Goal: Information Seeking & Learning: Learn about a topic

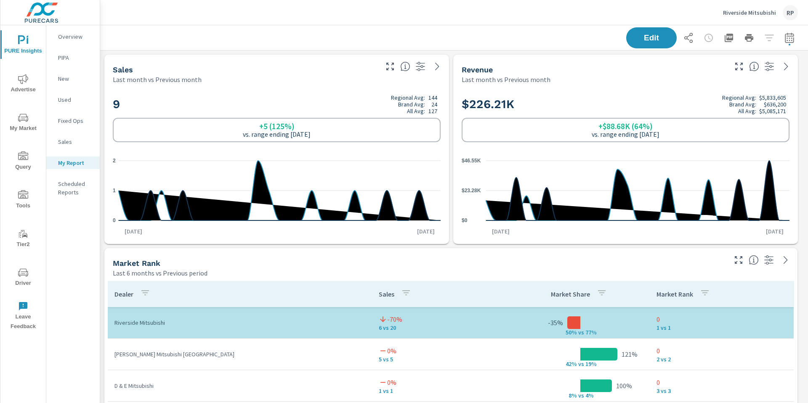
scroll to position [3501, 714]
click at [788, 10] on div "RP" at bounding box center [790, 12] width 15 height 15
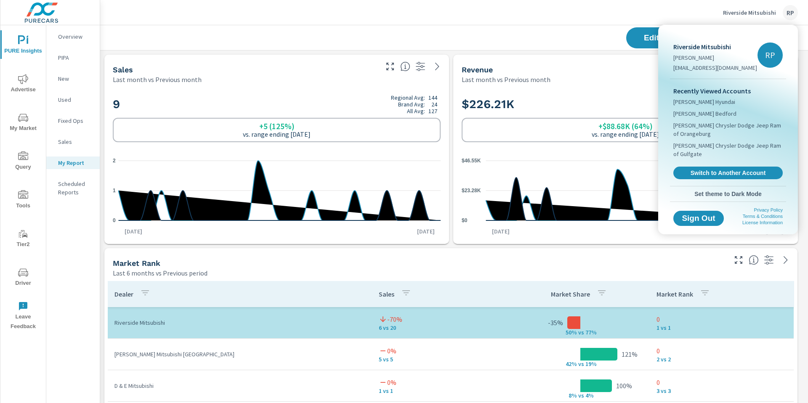
click at [728, 154] on div "Recently Viewed Accounts Thomas Cumberland Hyundai Thomas Subaru Bedford Tony T…" at bounding box center [728, 132] width 116 height 107
click at [724, 169] on span "Switch to Another Account" at bounding box center [727, 173] width 103 height 8
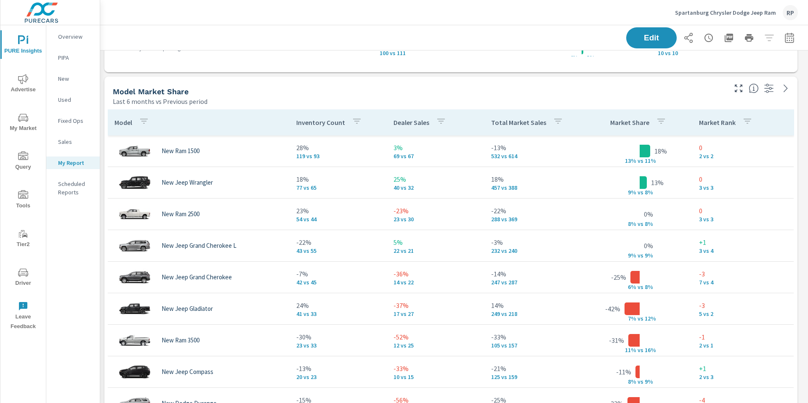
scroll to position [3792, 714]
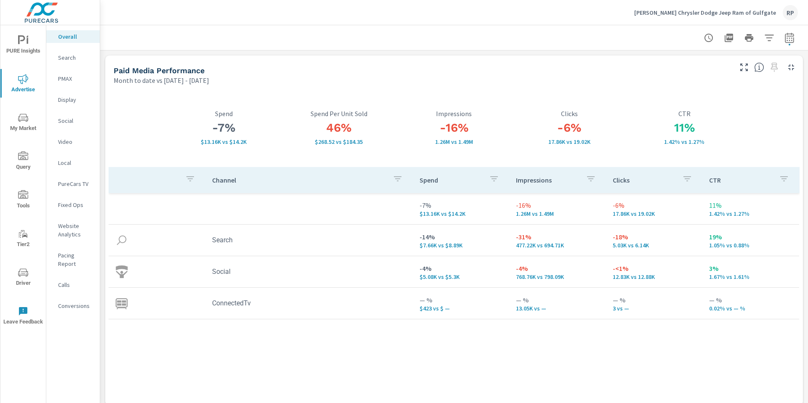
scroll to position [1036, 0]
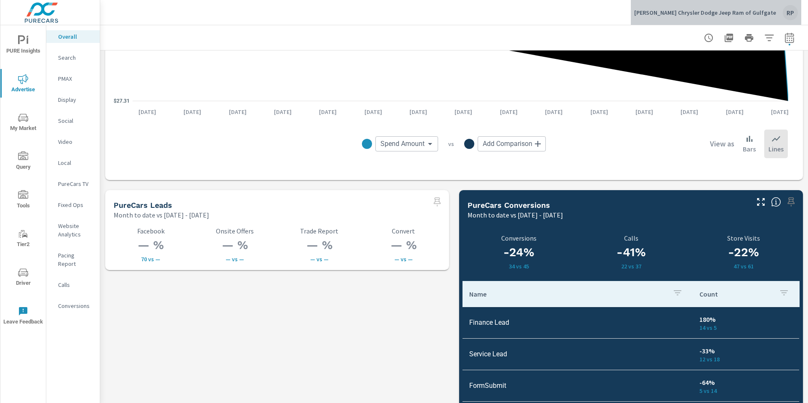
click at [783, 13] on div "RP" at bounding box center [790, 12] width 15 height 15
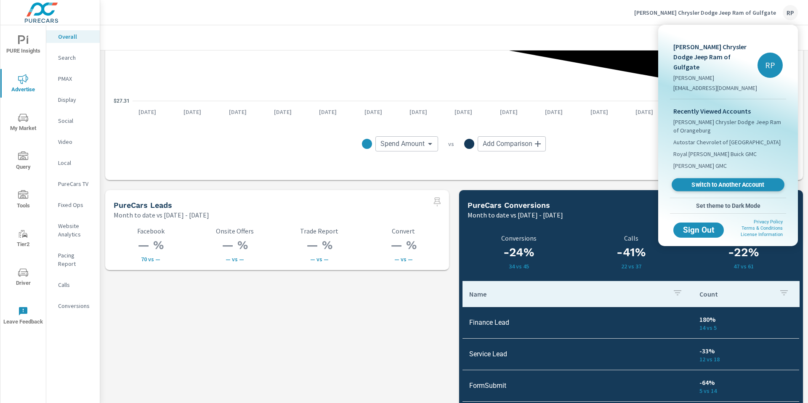
click at [737, 181] on span "Switch to Another Account" at bounding box center [727, 185] width 103 height 8
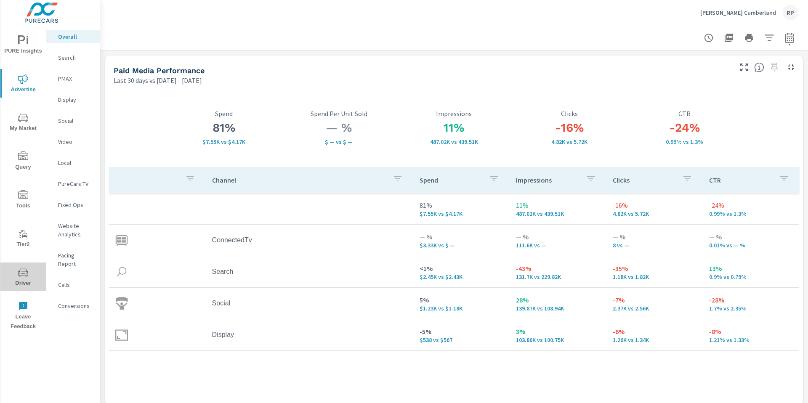
click at [30, 279] on span "Driver" at bounding box center [23, 278] width 40 height 21
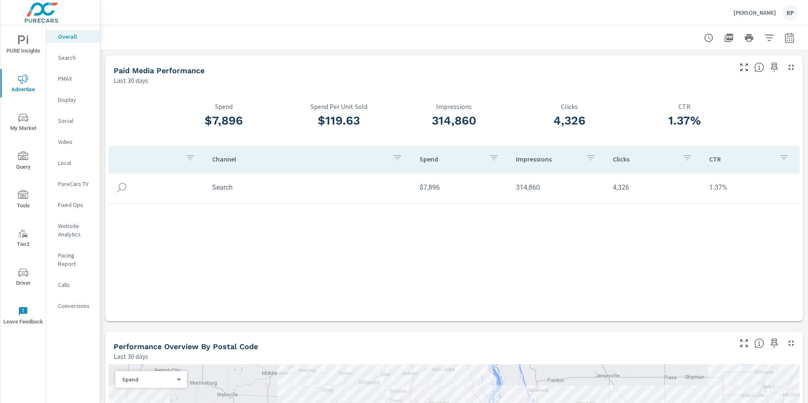
click at [792, 37] on div at bounding box center [454, 37] width 708 height 25
click at [785, 42] on icon "button" at bounding box center [789, 37] width 9 height 10
click at [715, 77] on select "Custom Yesterday Last week Last 7 days Last 14 days Last 30 days Last 45 days L…" at bounding box center [716, 73] width 84 height 17
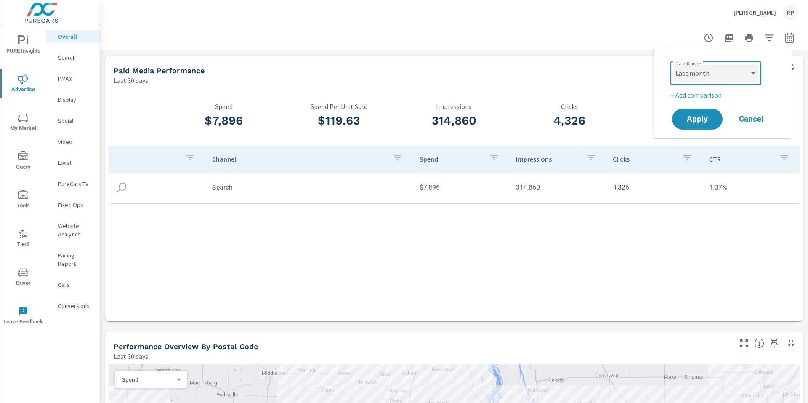
click at [674, 65] on select "Custom Yesterday Last week Last 7 days Last 14 days Last 30 days Last 45 days L…" at bounding box center [716, 73] width 84 height 17
select select "Last month"
click at [712, 95] on p "+ Add comparison" at bounding box center [724, 95] width 108 height 10
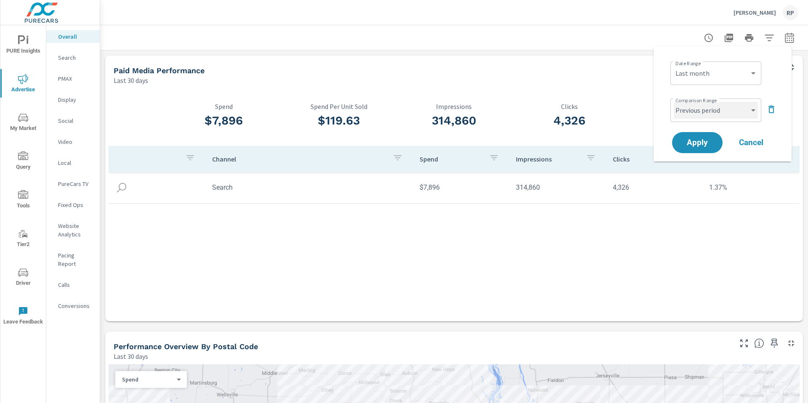
click at [705, 104] on select "Custom Previous period Previous month Previous year" at bounding box center [716, 110] width 84 height 17
click at [674, 102] on select "Custom Previous period Previous month Previous year" at bounding box center [716, 110] width 84 height 17
select select "Previous month"
click at [694, 135] on button "Apply" at bounding box center [697, 143] width 52 height 22
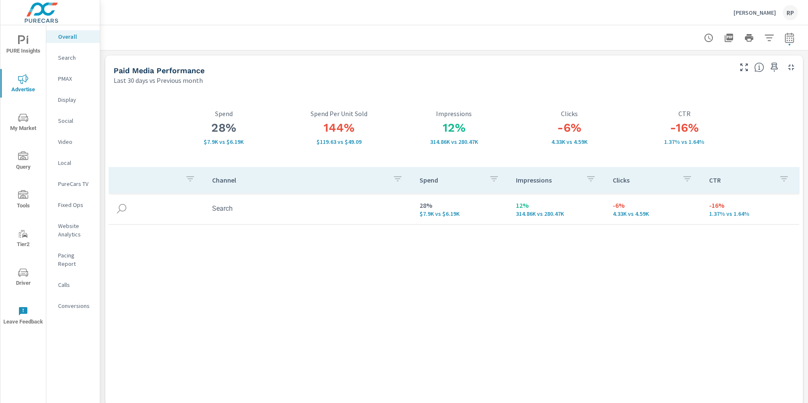
click at [64, 59] on p "Search" at bounding box center [75, 57] width 35 height 8
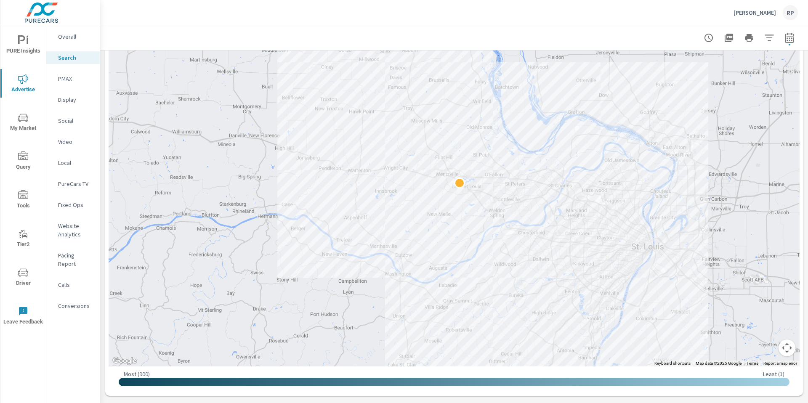
scroll to position [189, 0]
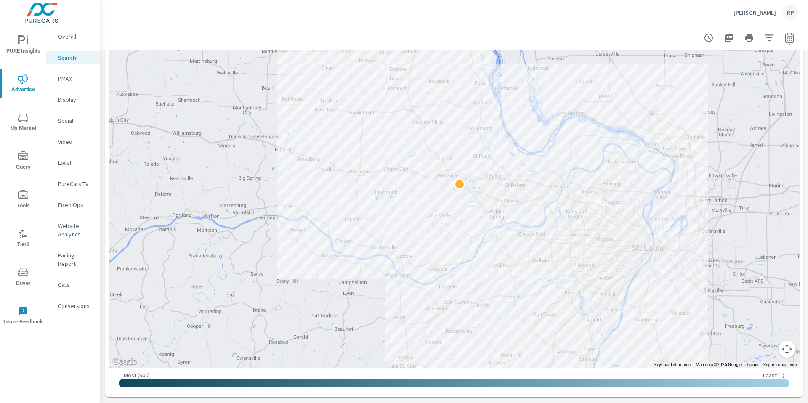
click at [67, 85] on nav "Overall Search PMAX Display Social Video Local PureCars TV Fixed Ops Website An…" at bounding box center [72, 174] width 53 height 299
click at [68, 83] on div "PMAX" at bounding box center [72, 78] width 53 height 13
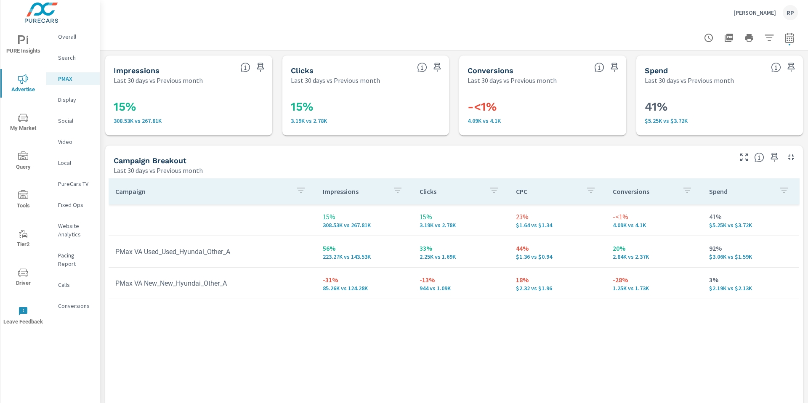
click at [70, 54] on p "Search" at bounding box center [75, 57] width 35 height 8
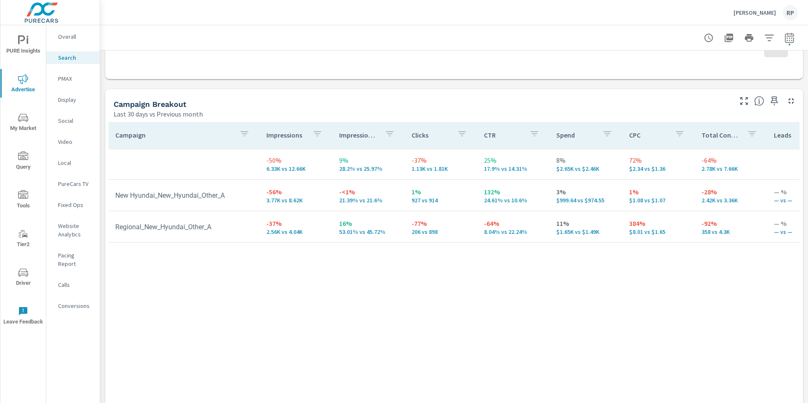
scroll to position [778, 0]
drag, startPoint x: 807, startPoint y: 93, endPoint x: 807, endPoint y: 327, distance: 234.0
click at [807, 327] on div "Search Performance Clement Hyundai Report date range: Sep 01, 2025 - Sep 30, 20…" at bounding box center [454, 214] width 708 height 378
click at [67, 83] on div "PMAX" at bounding box center [72, 78] width 53 height 13
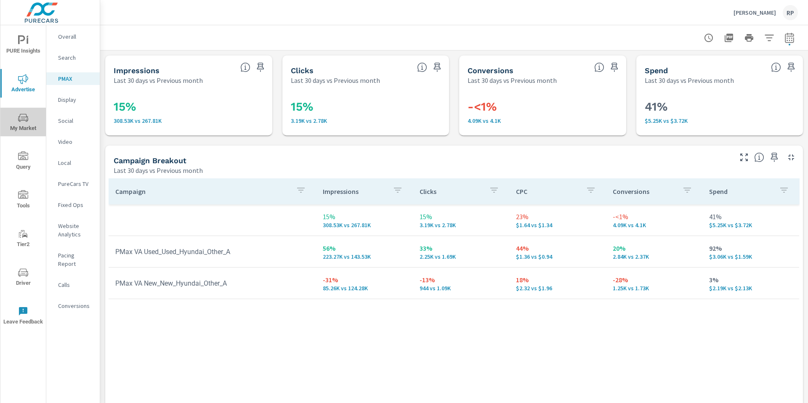
click at [29, 121] on span "My Market" at bounding box center [23, 123] width 40 height 21
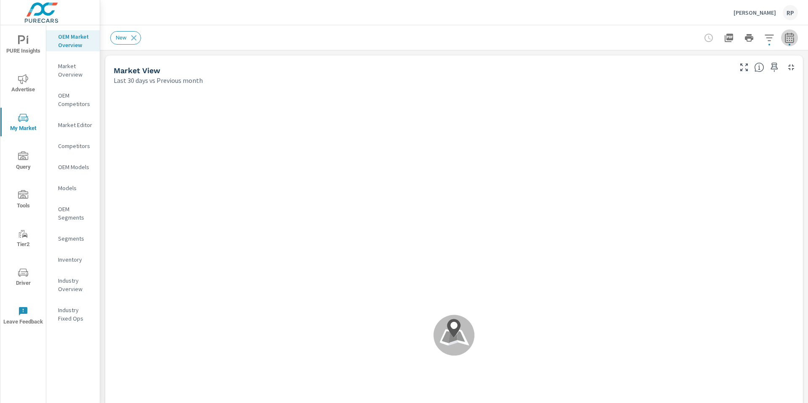
click at [784, 42] on icon "button" at bounding box center [789, 38] width 10 height 10
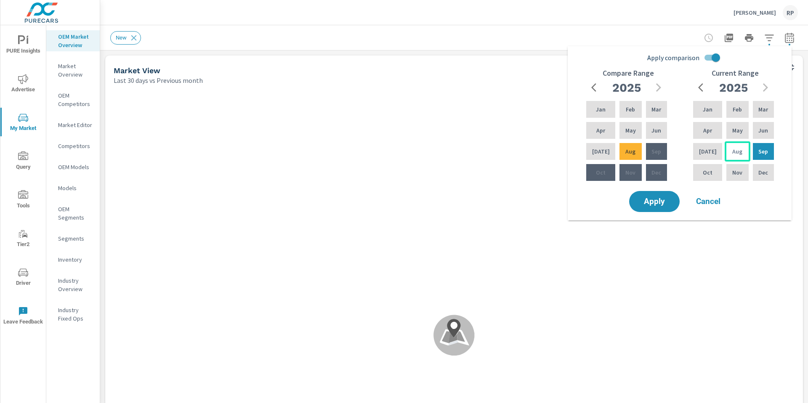
click at [732, 150] on p "Aug" at bounding box center [737, 151] width 10 height 8
click at [757, 143] on div "Sep" at bounding box center [763, 151] width 24 height 20
click at [708, 138] on div "Apr" at bounding box center [707, 130] width 32 height 20
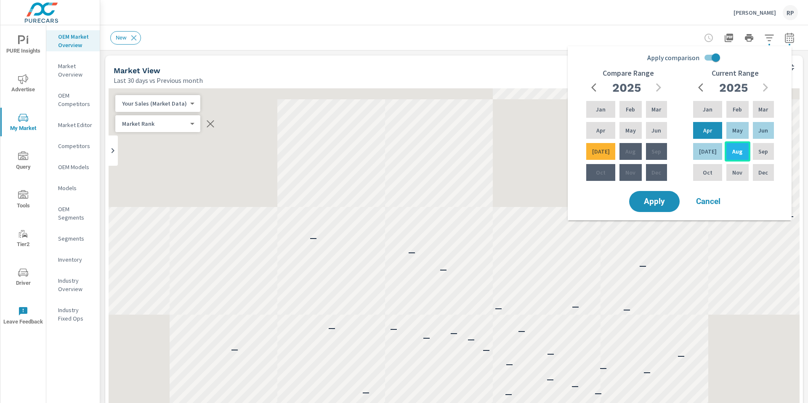
click at [746, 148] on div "Aug" at bounding box center [737, 151] width 25 height 20
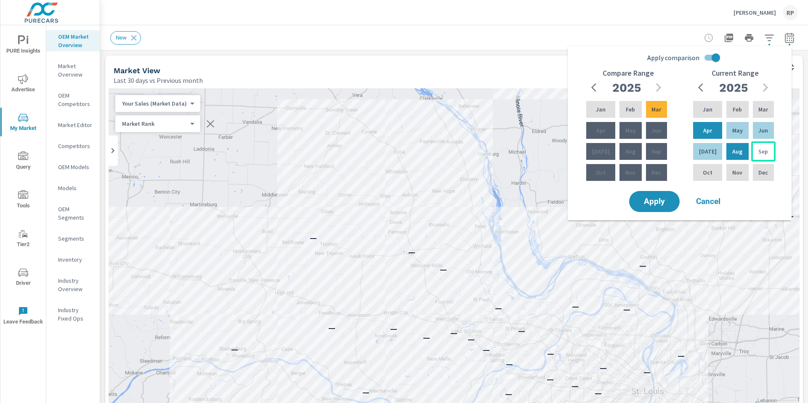
click at [770, 150] on div "Sep" at bounding box center [763, 151] width 24 height 20
click at [703, 135] on div "Apr" at bounding box center [707, 130] width 32 height 20
click at [590, 92] on span "button" at bounding box center [595, 87] width 10 height 10
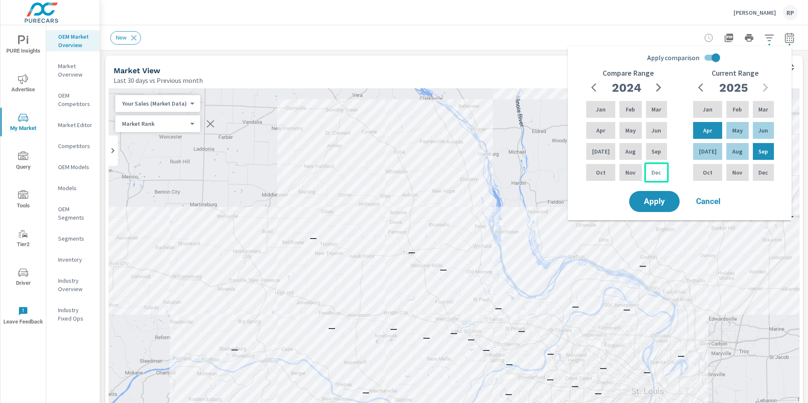
drag, startPoint x: 654, startPoint y: 168, endPoint x: 644, endPoint y: 171, distance: 10.4
click at [653, 168] on p "Dec" at bounding box center [656, 172] width 10 height 8
drag, startPoint x: 600, startPoint y: 175, endPoint x: 605, endPoint y: 175, distance: 4.6
click at [600, 175] on p "Oct" at bounding box center [601, 172] width 10 height 8
click at [655, 92] on icon "button" at bounding box center [658, 87] width 10 height 10
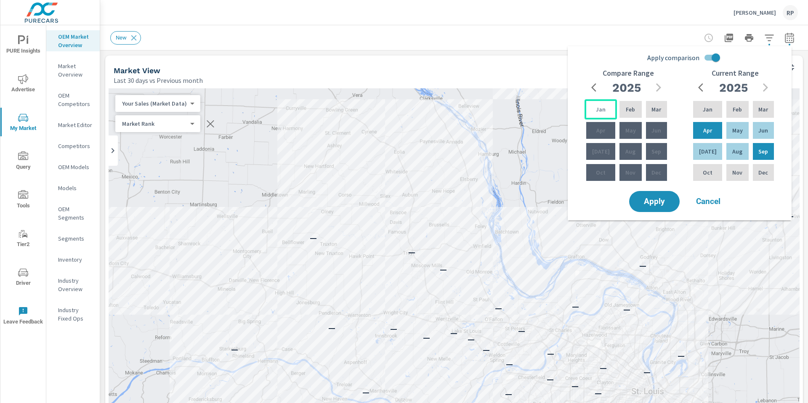
drag, startPoint x: 649, startPoint y: 113, endPoint x: 610, endPoint y: 112, distance: 39.1
click at [610, 112] on div "Jan Feb Mar Apr May Jun [DATE] Aug Sep Oct Nov Dec" at bounding box center [626, 140] width 84 height 83
click at [646, 115] on div "Mar" at bounding box center [656, 109] width 24 height 20
click at [595, 93] on button "button" at bounding box center [594, 87] width 17 height 17
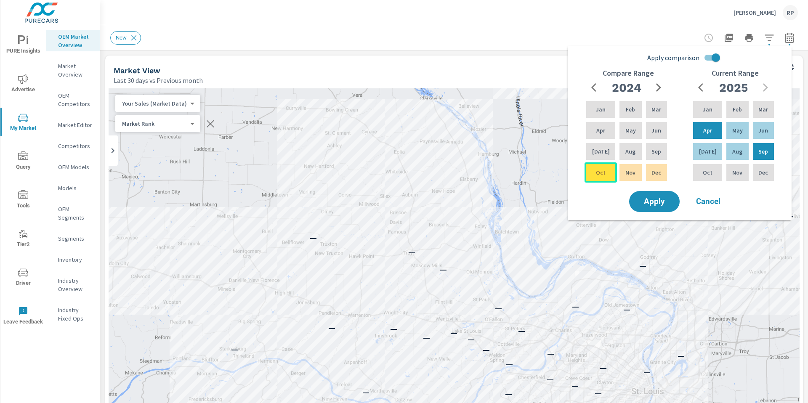
click at [598, 174] on p "Oct" at bounding box center [601, 172] width 10 height 8
click at [647, 193] on button "Apply" at bounding box center [654, 202] width 52 height 22
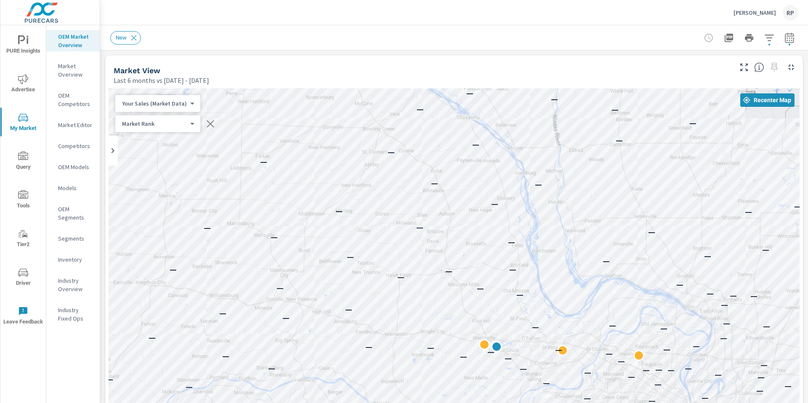
click at [191, 126] on div "Market Rank 4 ​" at bounding box center [157, 123] width 85 height 17
click at [186, 122] on body "PURE Insights Advertise My Market Query Tools Tier2 Driver Leave Feedback OEM M…" at bounding box center [404, 206] width 808 height 412
click at [223, 96] on div at bounding box center [404, 201] width 808 height 403
click at [181, 107] on body "PURE Insights Advertise My Market Query Tools Tier2 Driver Leave Feedback OEM M…" at bounding box center [404, 206] width 808 height 412
click at [188, 118] on li "Your Sales (DMS)" at bounding box center [156, 116] width 82 height 13
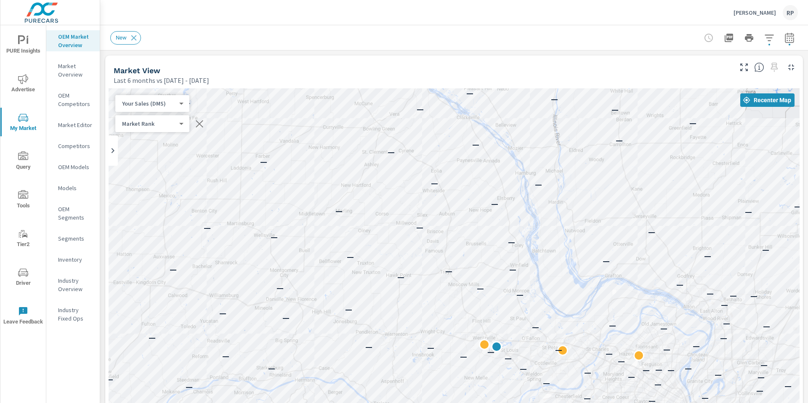
click at [179, 104] on body "PURE Insights Advertise My Market Query Tools Tier2 Driver Leave Feedback OEM M…" at bounding box center [404, 206] width 808 height 412
click at [173, 118] on li "Total Market Sales" at bounding box center [156, 116] width 82 height 13
click at [179, 124] on body "PURE Insights Advertise My Market Query Tools Tier2 Driver Leave Feedback OEM M…" at bounding box center [404, 206] width 808 height 412
click at [237, 113] on div at bounding box center [404, 201] width 808 height 403
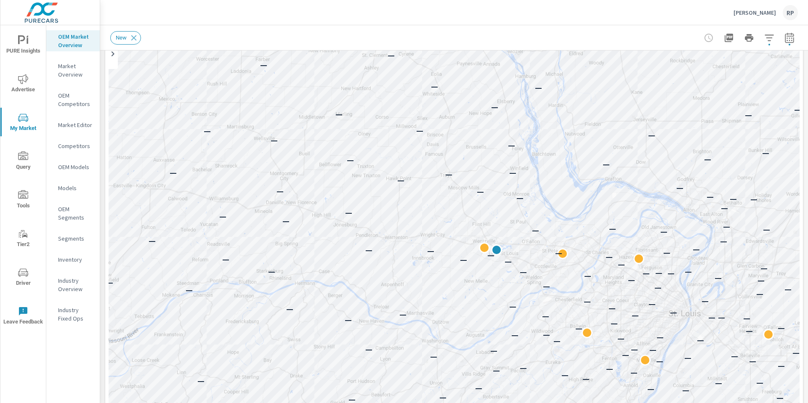
scroll to position [128, 0]
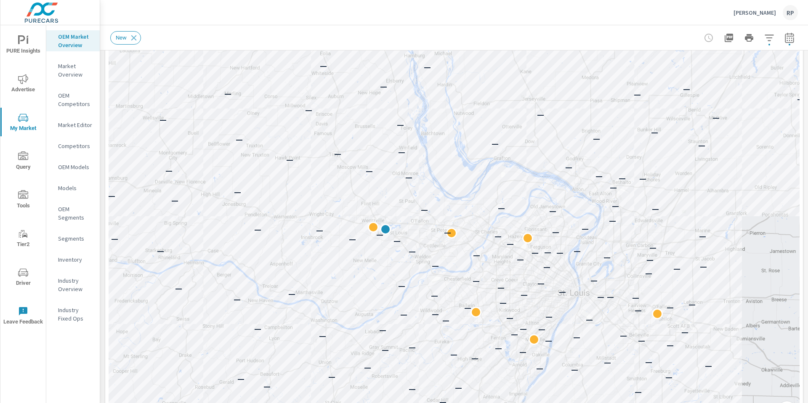
drag, startPoint x: 706, startPoint y: 189, endPoint x: 594, endPoint y: 199, distance: 112.4
click at [594, 199] on div "— — — — — — — — — — — — — — — — — — — — — — — — — — — — — — — — — — — — — — — —…" at bounding box center [454, 194] width 691 height 468
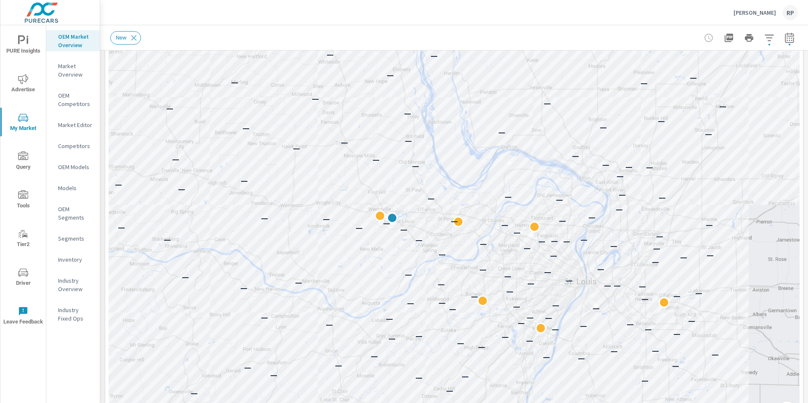
drag, startPoint x: 483, startPoint y: 157, endPoint x: 489, endPoint y: 147, distance: 12.5
click at [489, 147] on div "— — — — — — — — — — — — — — — — — — — — — — — — — — — — — — — — — — — — — — — —…" at bounding box center [454, 194] width 691 height 468
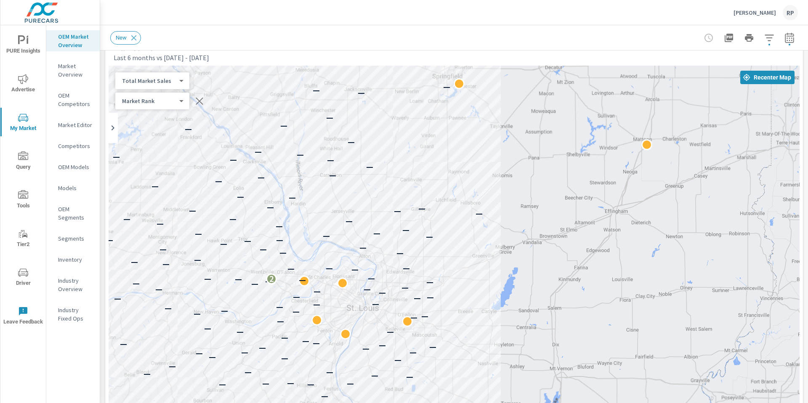
scroll to position [22, 0]
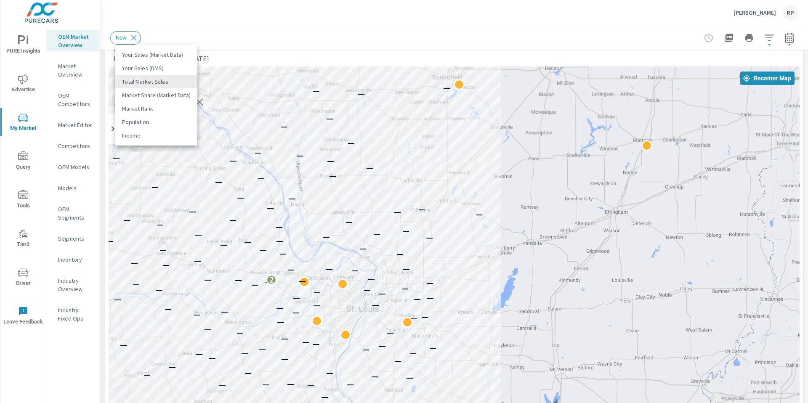
click at [182, 78] on body "PURE Insights Advertise My Market Query Tools Tier2 Driver Leave Feedback OEM M…" at bounding box center [404, 206] width 808 height 412
click at [175, 54] on li "Your Sales (Market Data)" at bounding box center [156, 54] width 82 height 13
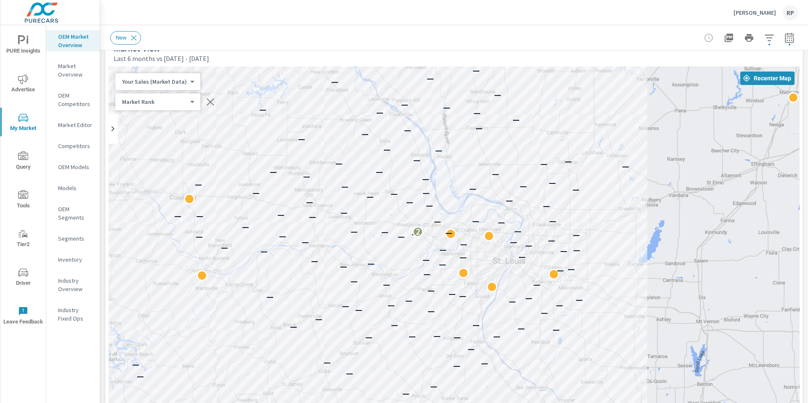
drag, startPoint x: 360, startPoint y: 196, endPoint x: 510, endPoint y: 146, distance: 158.2
click at [510, 146] on div "— — — — — — — — — — — — — — — — — — — — — — — — — — — — — — — — — — — — — — — —…" at bounding box center [454, 300] width 691 height 468
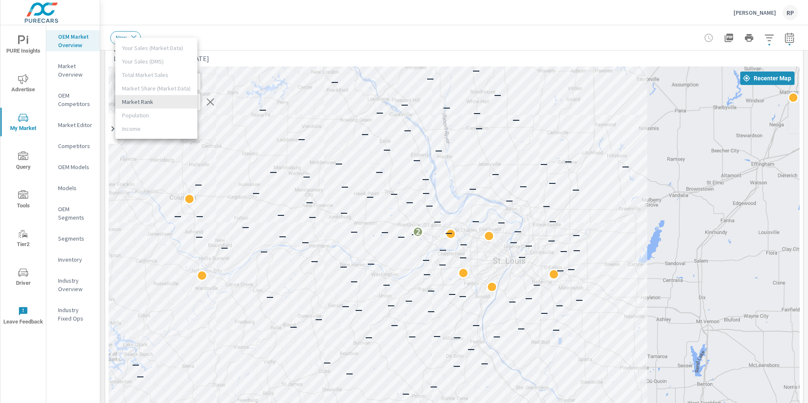
click at [187, 102] on body "PURE Insights Advertise My Market Query Tools Tier2 Driver Leave Feedback OEM M…" at bounding box center [404, 206] width 808 height 412
click at [187, 102] on li "Market Rank" at bounding box center [156, 101] width 82 height 13
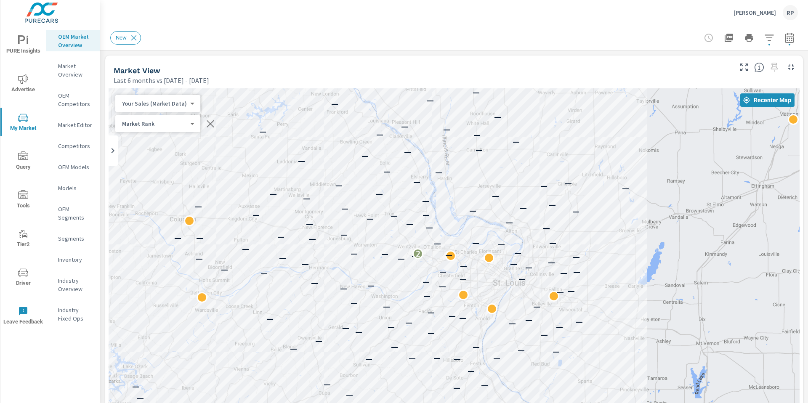
click at [175, 122] on body "PURE Insights Advertise My Market Query Tools Tier2 Driver Leave Feedback OEM M…" at bounding box center [404, 206] width 808 height 412
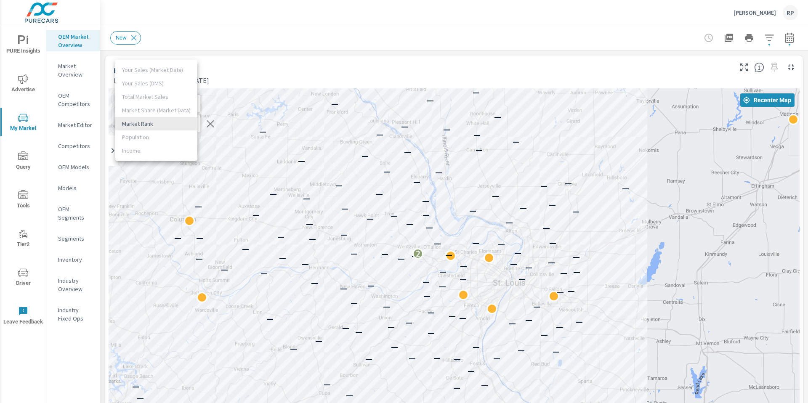
click at [165, 133] on ul "Your Sales (Market Data) Your Sales (DMS) Total Market Sales Market Share (Mark…" at bounding box center [156, 110] width 82 height 101
click at [165, 167] on div at bounding box center [404, 201] width 808 height 403
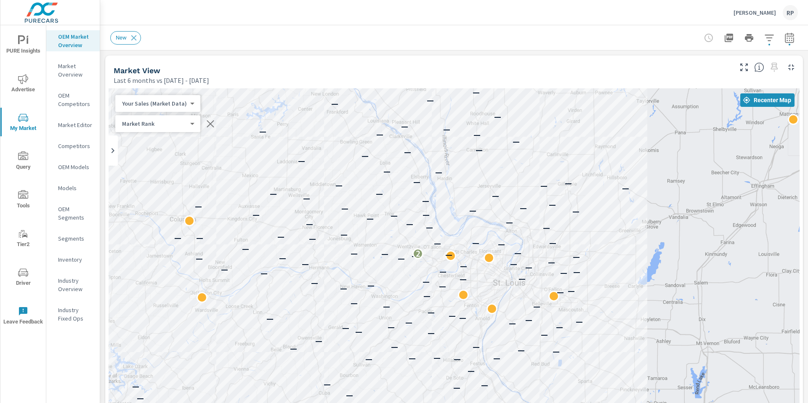
click at [177, 104] on body "PURE Insights Advertise My Market Query Tools Tier2 Driver Leave Feedback OEM M…" at bounding box center [404, 206] width 808 height 412
click at [177, 104] on li "Your Sales (Market Data)" at bounding box center [156, 103] width 82 height 13
click at [178, 104] on body "PURE Insights Advertise My Market Query Tools Tier2 Driver Leave Feedback OEM M…" at bounding box center [404, 206] width 808 height 412
click at [164, 140] on li "Market Share (Market Data)" at bounding box center [156, 143] width 82 height 13
click at [194, 106] on body "PURE Insights Advertise My Market Query Tools Tier2 Driver Leave Feedback OEM M…" at bounding box center [404, 206] width 808 height 412
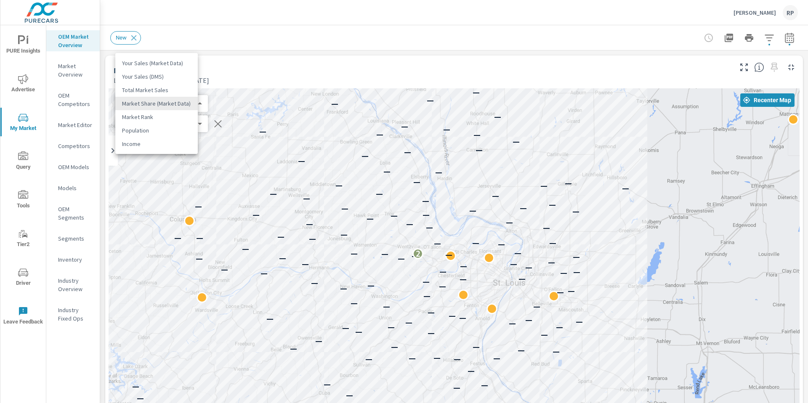
click at [188, 79] on li "Your Sales (DMS)" at bounding box center [156, 76] width 82 height 13
click at [173, 122] on body "PURE Insights Advertise My Market Query Tools Tier2 Driver Leave Feedback OEM M…" at bounding box center [404, 206] width 808 height 412
click at [278, 71] on div at bounding box center [404, 201] width 808 height 403
click at [183, 103] on div "Your Sales (DMS) 1 ​" at bounding box center [152, 103] width 74 height 17
click at [180, 104] on body "PURE Insights Advertise My Market Query Tools Tier2 Driver Leave Feedback OEM M…" at bounding box center [404, 206] width 808 height 412
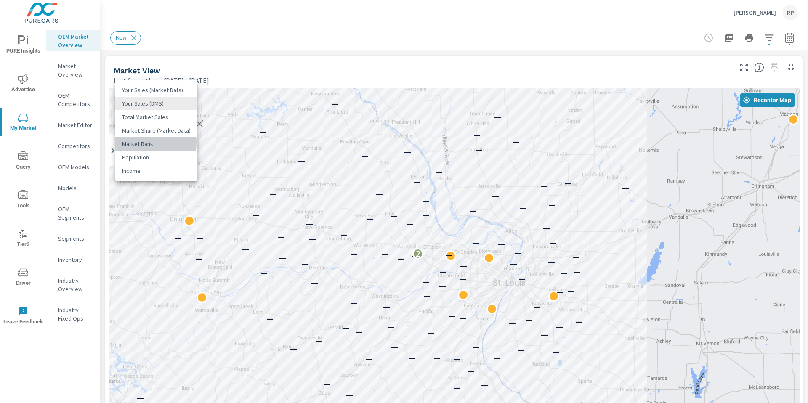
click at [144, 143] on li "Market Rank" at bounding box center [156, 143] width 82 height 13
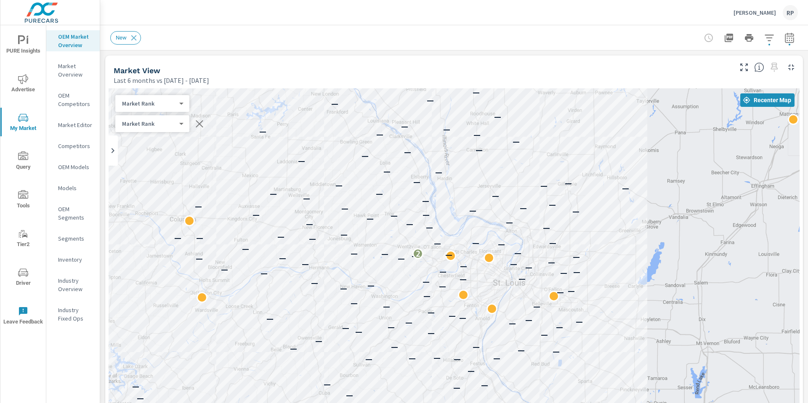
click at [176, 127] on body "PURE Insights Advertise My Market Query Tools Tier2 Driver Leave Feedback OEM M…" at bounding box center [404, 206] width 808 height 412
click at [246, 91] on div at bounding box center [404, 201] width 808 height 403
click at [181, 102] on body "PURE Insights Advertise My Market Query Tools Tier2 Driver Leave Feedback OEM M…" at bounding box center [404, 206] width 808 height 412
click at [180, 50] on li "Your Sales (Market Data)" at bounding box center [156, 49] width 82 height 13
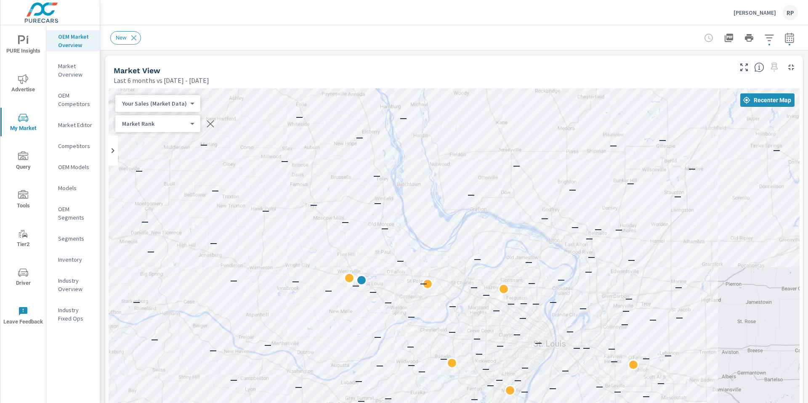
drag, startPoint x: 446, startPoint y: 246, endPoint x: 448, endPoint y: 262, distance: 16.6
click at [447, 271] on div "— — — — — — — — — — — — — — — — — — — — — — — — — — — — — — — — — — — — — — — —…" at bounding box center [454, 322] width 691 height 468
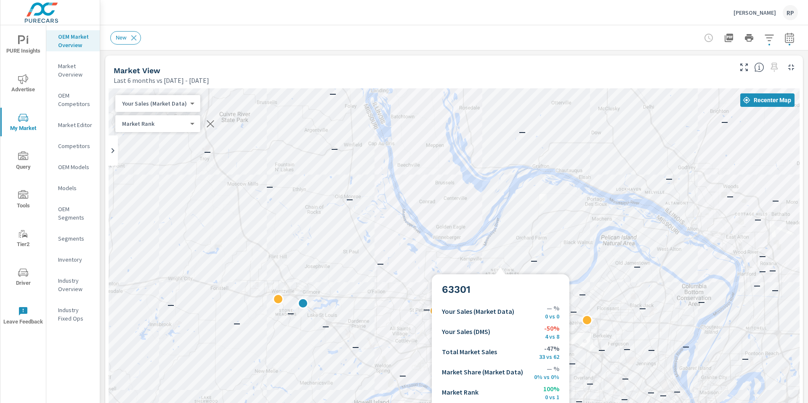
click at [500, 264] on div "— — — — — — — — — — — — — — — — — — — — — — — — — — — — — — — — — — — — — — — —…" at bounding box center [454, 322] width 691 height 468
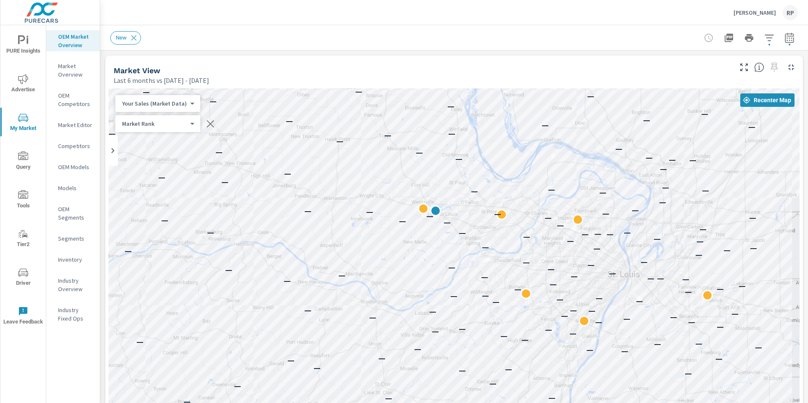
drag, startPoint x: 593, startPoint y: 343, endPoint x: 629, endPoint y: 252, distance: 98.5
